Goal: Task Accomplishment & Management: Use online tool/utility

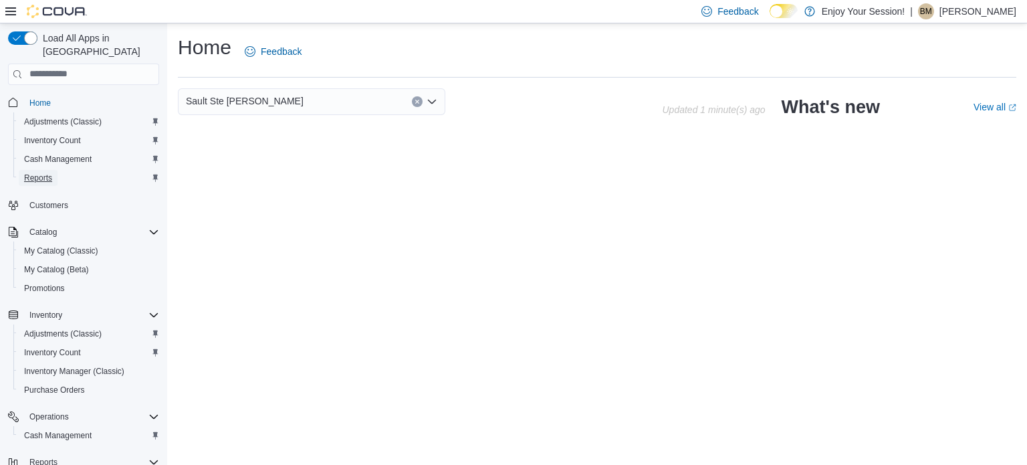
click at [49, 172] on span "Reports" at bounding box center [38, 177] width 28 height 11
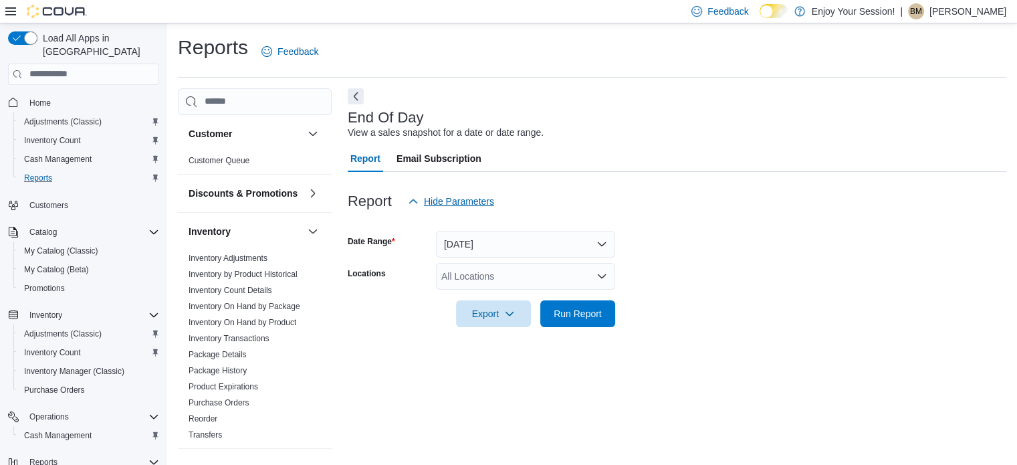
scroll to position [9, 0]
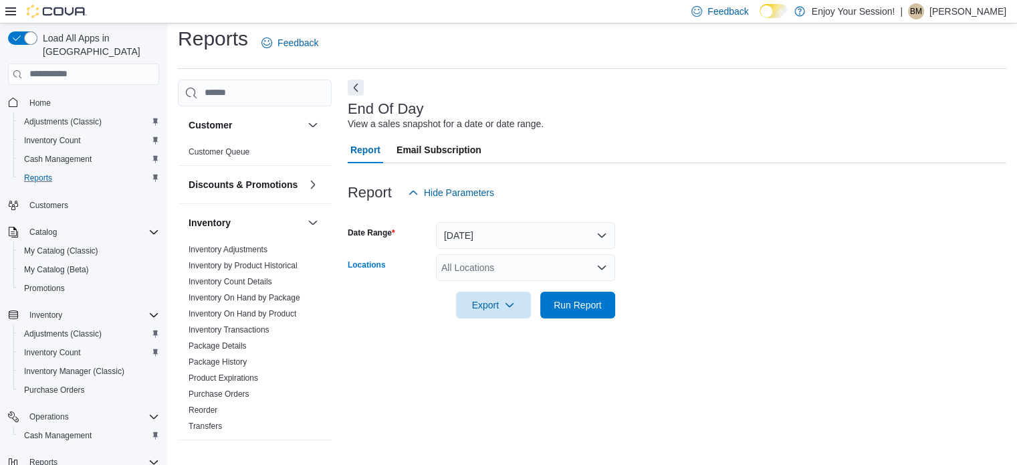
click at [464, 262] on div "All Locations" at bounding box center [525, 267] width 179 height 27
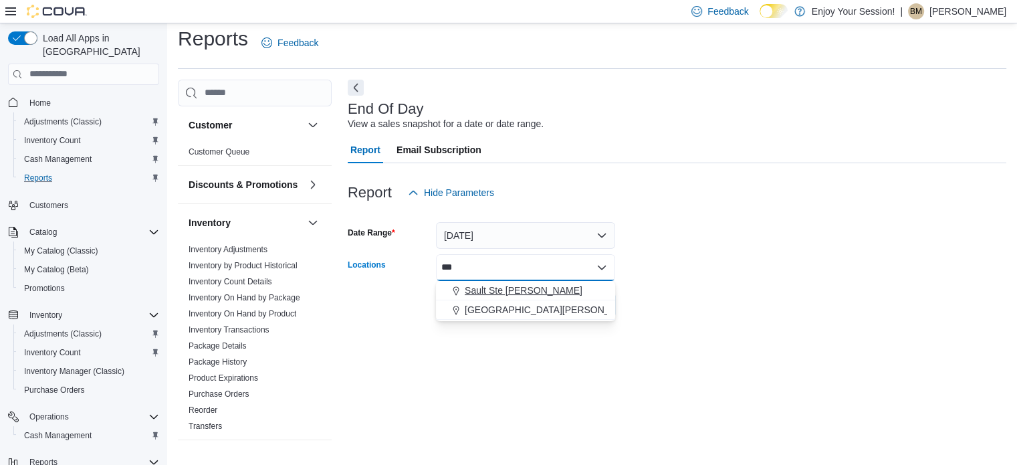
type input "***"
click at [480, 285] on span "Sault Ste [PERSON_NAME]" at bounding box center [524, 289] width 118 height 13
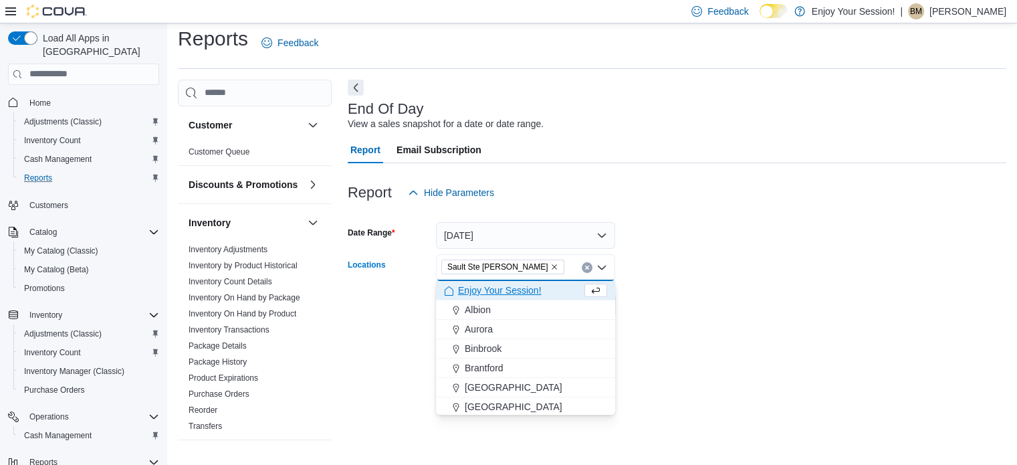
scroll to position [304, 0]
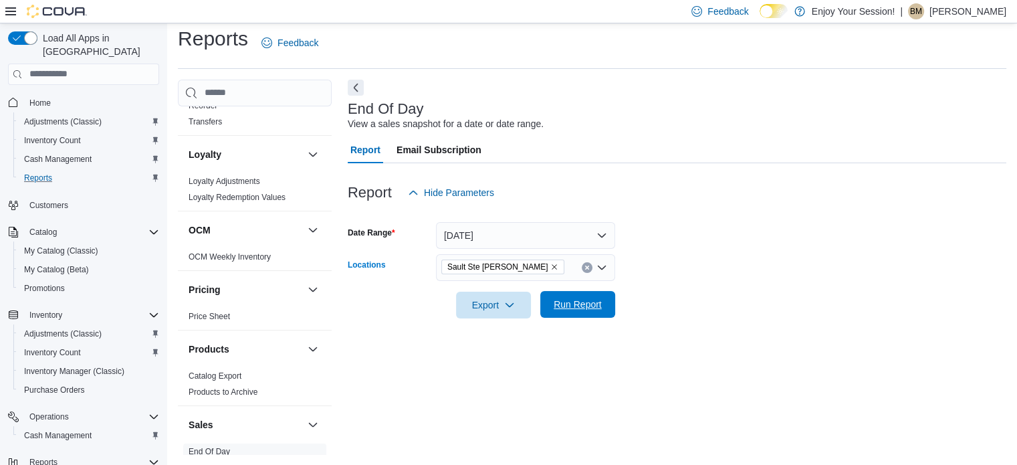
click at [562, 312] on span "Run Report" at bounding box center [577, 304] width 59 height 27
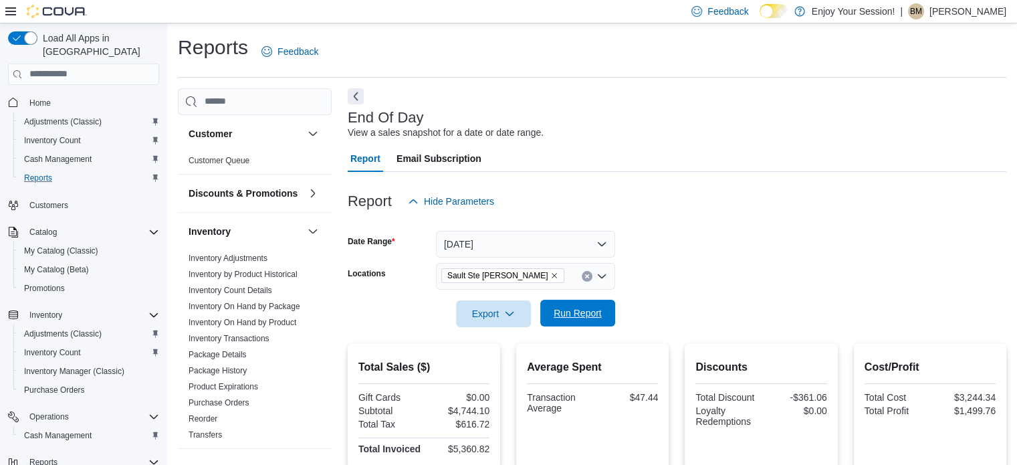
click at [593, 312] on span "Run Report" at bounding box center [578, 312] width 48 height 13
click at [594, 317] on span "Run Report" at bounding box center [578, 312] width 48 height 13
